Goal: Task Accomplishment & Management: Manage account settings

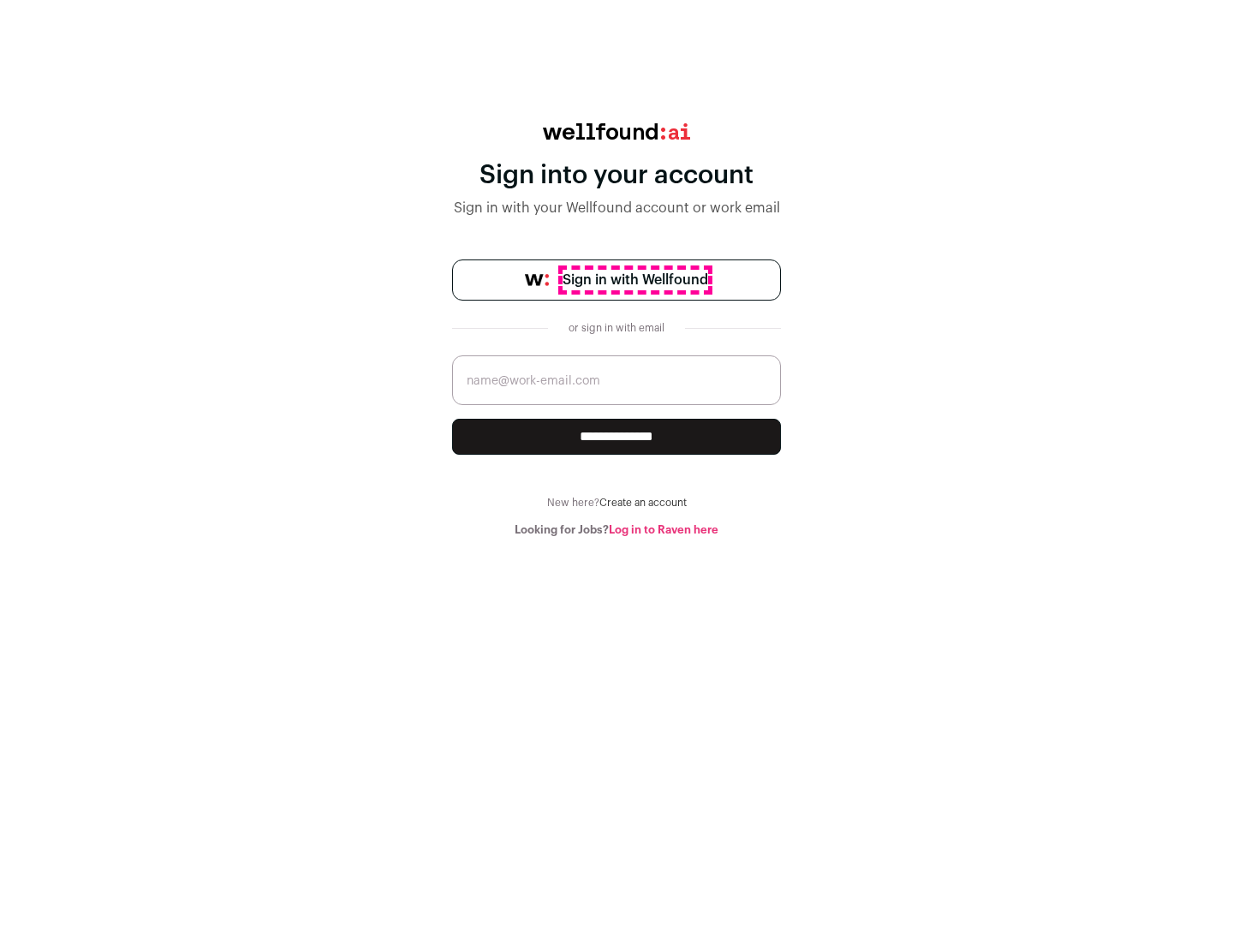
click at [634, 280] on span "Sign in with Wellfound" at bounding box center [635, 280] width 146 height 21
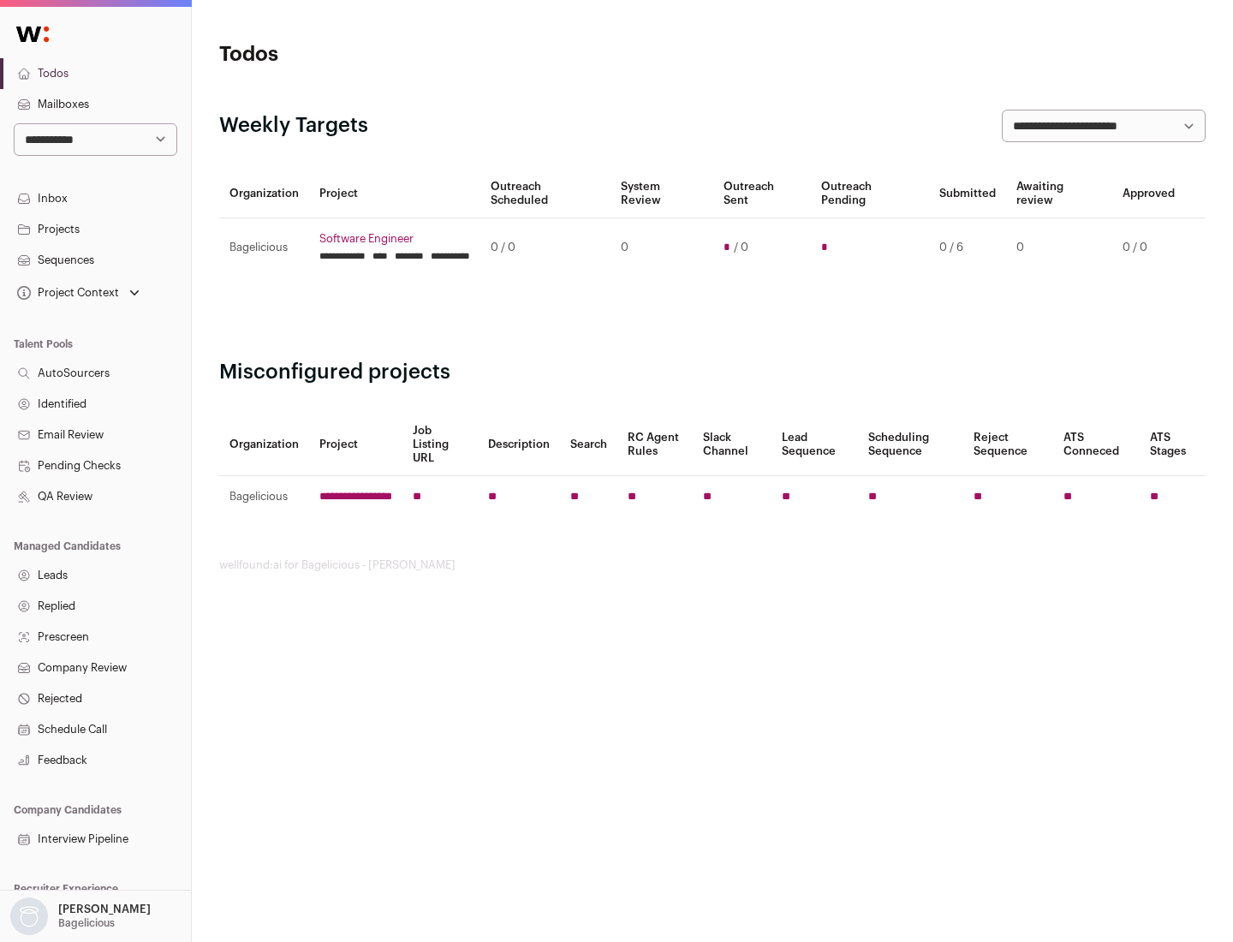
click at [95, 229] on link "Projects" at bounding box center [95, 229] width 191 height 31
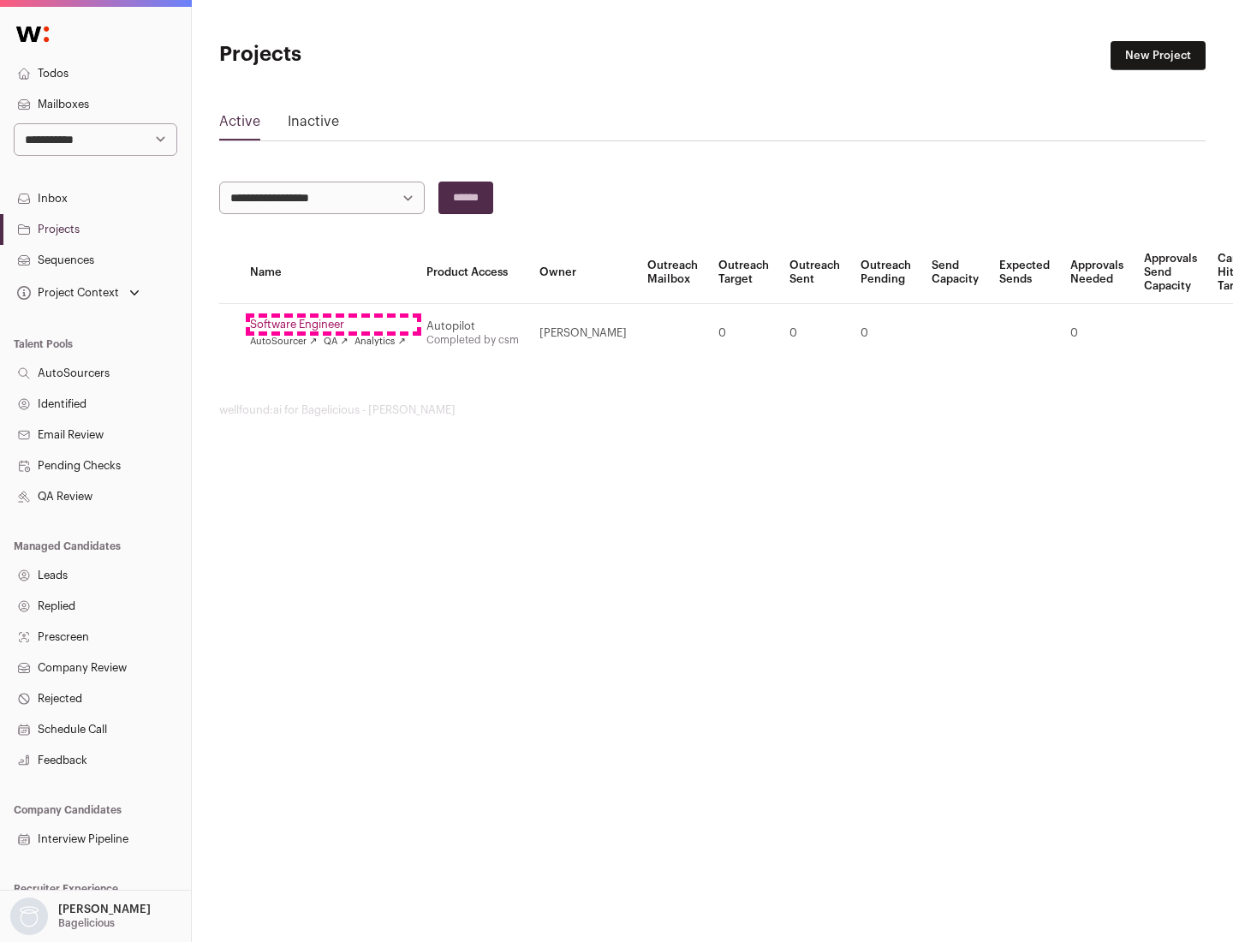
click at [333, 324] on link "Software Engineer" at bounding box center [328, 325] width 156 height 14
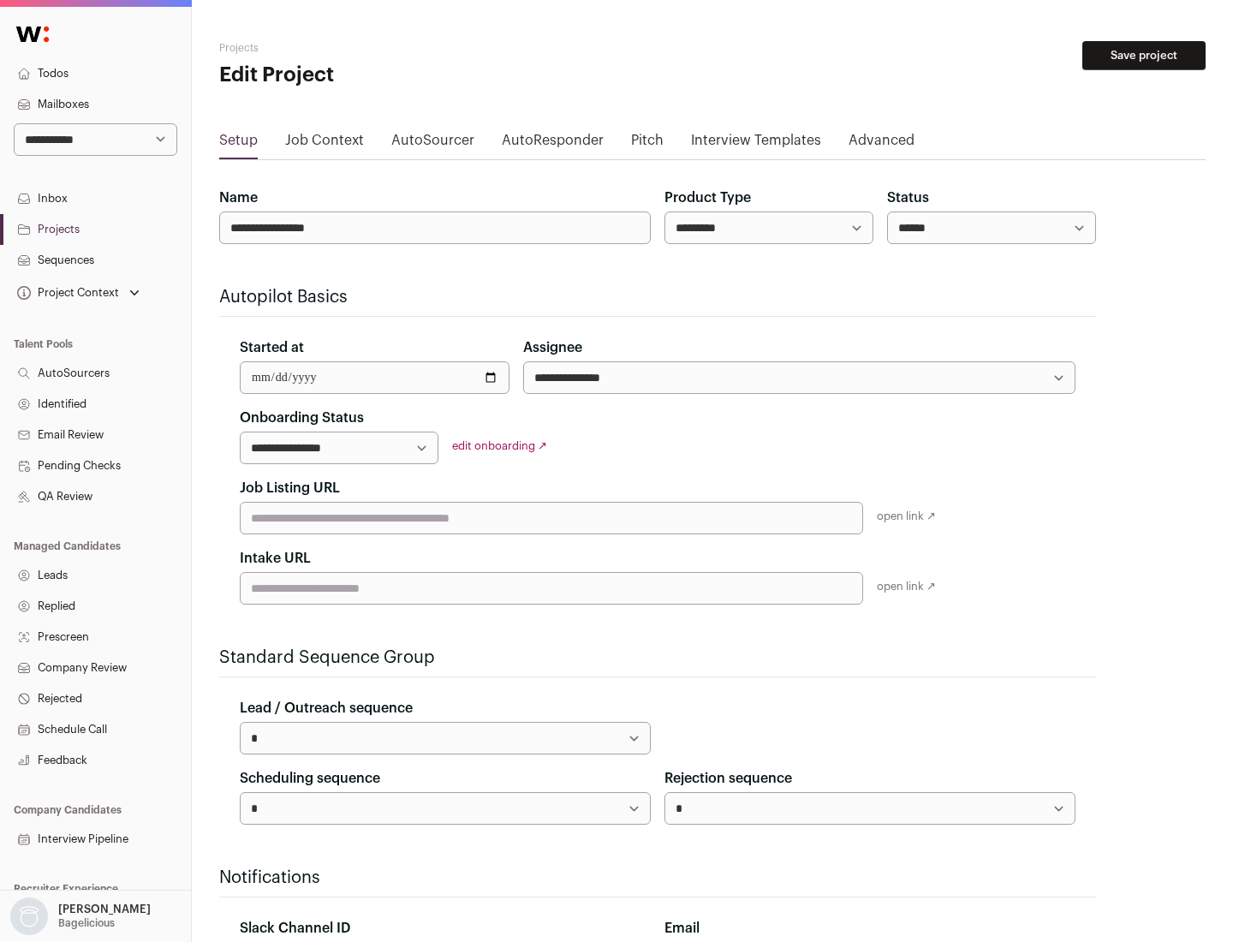
click at [1144, 56] on button "Save project" at bounding box center [1143, 55] width 123 height 29
